Goal: Transaction & Acquisition: Purchase product/service

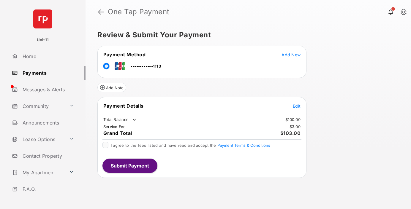
click at [292, 105] on tr "Payment Details Edit" at bounding box center [201, 110] width 207 height 14
click at [298, 105] on span "Edit" at bounding box center [297, 106] width 8 height 5
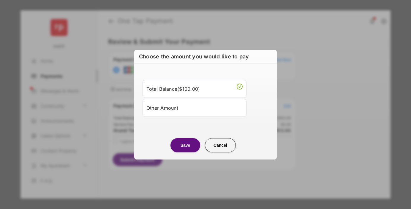
click at [183, 102] on li "Other Amount" at bounding box center [195, 108] width 104 height 18
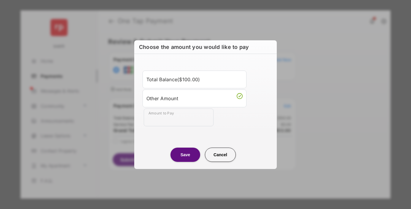
click at [168, 127] on div "Total Balance ( $100.00 ) Other Amount Amount to Pay" at bounding box center [205, 98] width 135 height 75
click at [165, 118] on input "Amount to Pay" at bounding box center [179, 118] width 70 height 18
type input "****"
click at [182, 149] on button "Save" at bounding box center [186, 155] width 30 height 14
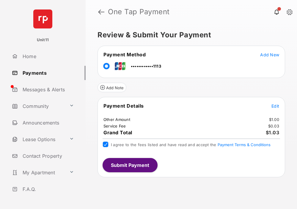
click at [154, 154] on div "Payment Details Edit Other Amount $1.00 Service Fee $0.03 Grand Total $1.03 I a…" at bounding box center [190, 137] width 187 height 81
click at [148, 166] on button "Submit Payment" at bounding box center [129, 165] width 55 height 14
